Goal: Information Seeking & Learning: Learn about a topic

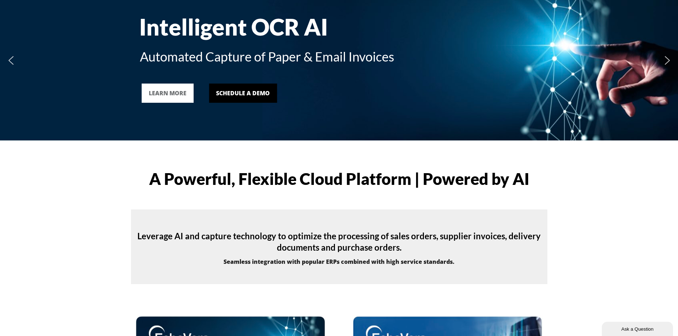
scroll to position [36, 0]
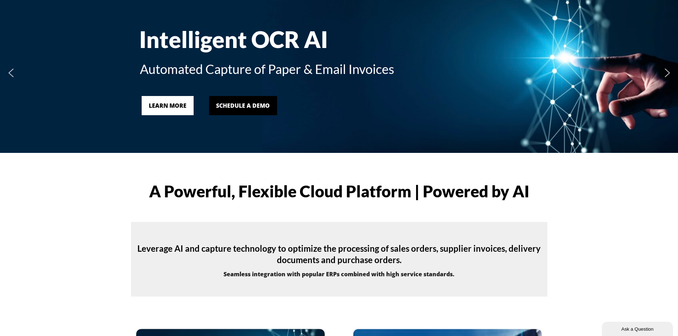
click at [177, 113] on link "LEARN MORE" at bounding box center [168, 105] width 52 height 19
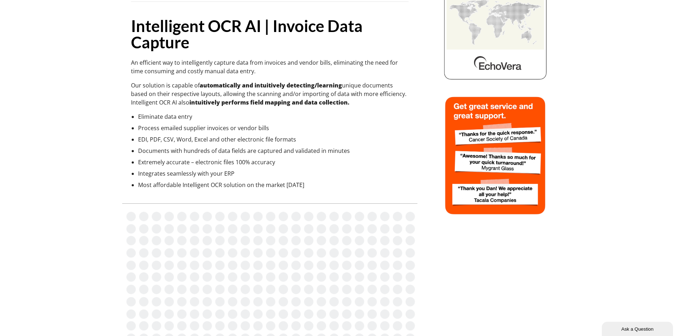
scroll to position [142, 0]
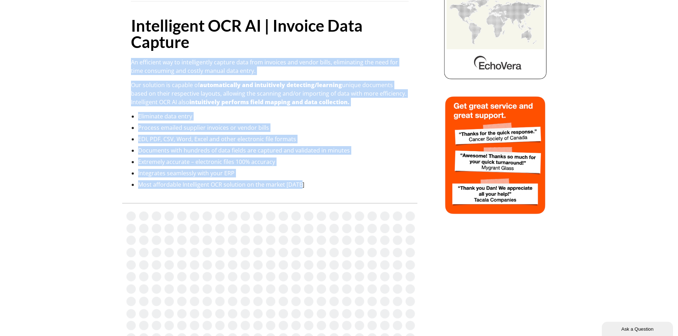
drag, startPoint x: 299, startPoint y: 185, endPoint x: 123, endPoint y: 59, distance: 216.3
click at [123, 59] on div "Intelligent OCR AI | Invoice Data Capture An efficient way to intelligently cap…" at bounding box center [269, 295] width 295 height 768
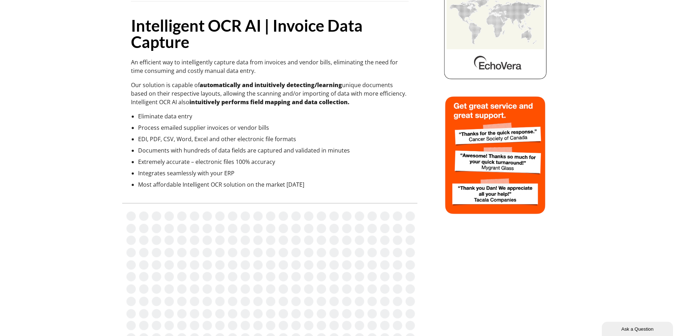
click at [151, 44] on strong "Intelligent OCR AI | Invoice Data Capture" at bounding box center [247, 34] width 232 height 36
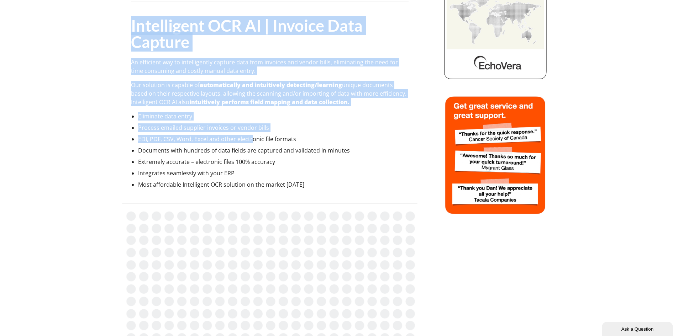
drag, startPoint x: 133, startPoint y: 22, endPoint x: 252, endPoint y: 132, distance: 162.7
click at [252, 132] on div "Intelligent OCR AI | Invoice Data Capture An efficient way to intelligently cap…" at bounding box center [270, 58] width 278 height 262
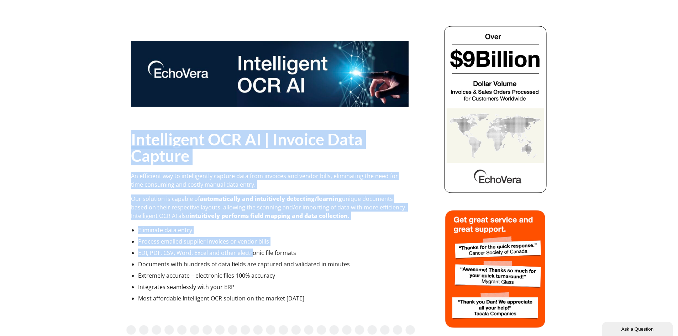
scroll to position [0, 0]
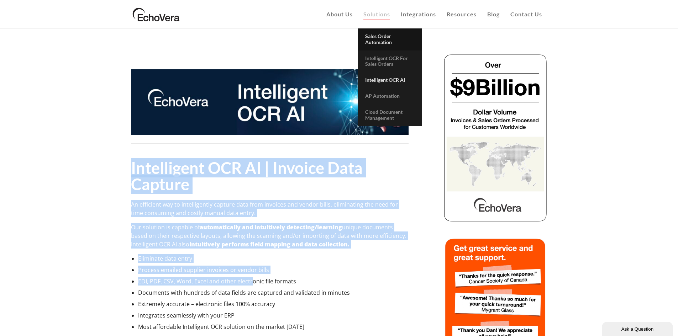
click at [384, 41] on span "Sales Order Automation" at bounding box center [378, 39] width 27 height 12
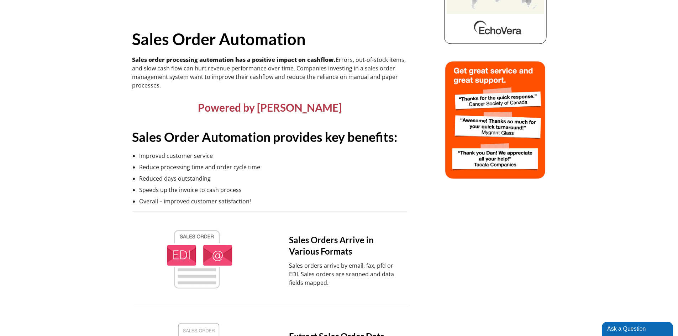
scroll to position [178, 0]
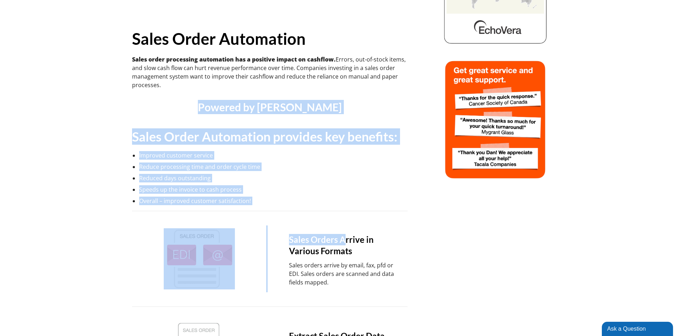
drag, startPoint x: 234, startPoint y: 109, endPoint x: 343, endPoint y: 234, distance: 167.0
click at [344, 235] on div "Sales Order Automation Sales order processing automation has a positive impact …" at bounding box center [270, 329] width 278 height 866
